Goal: Browse casually

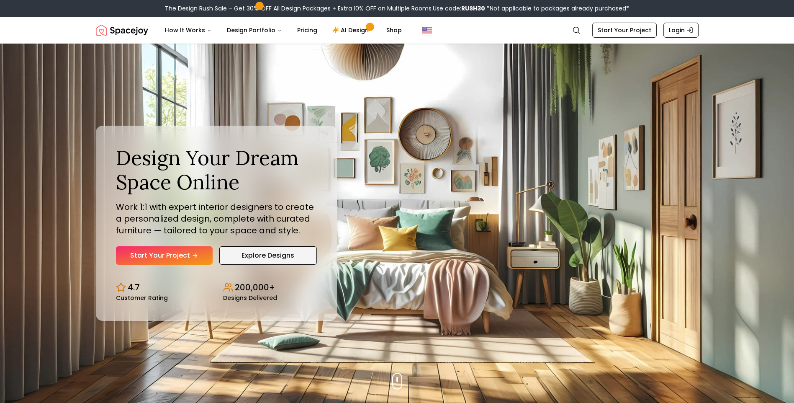
click at [258, 252] on link "Explore Designs" at bounding box center [268, 255] width 98 height 18
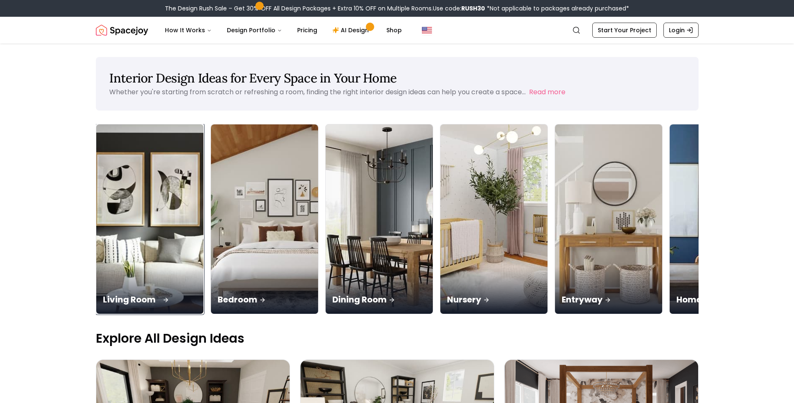
click at [160, 229] on img at bounding box center [149, 219] width 113 height 199
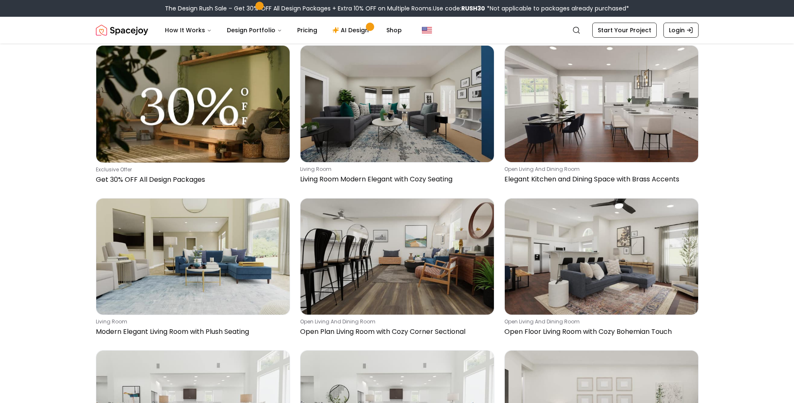
scroll to position [2467, 0]
